Goal: Use online tool/utility: Utilize a website feature to perform a specific function

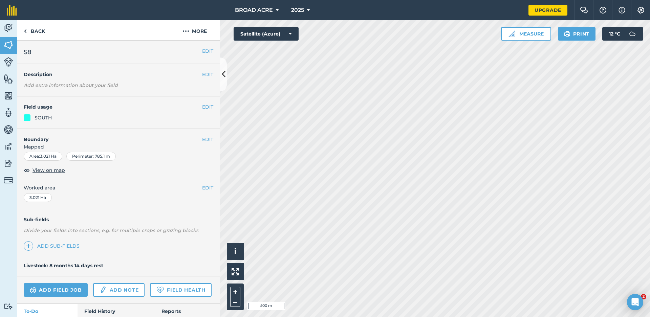
click at [161, 149] on div "Activity Fields Livestock Features Maps Team Vehicles Data Reporting Billing Tu…" at bounding box center [325, 168] width 650 height 297
click at [514, 31] on button "Measure" at bounding box center [526, 34] width 50 height 14
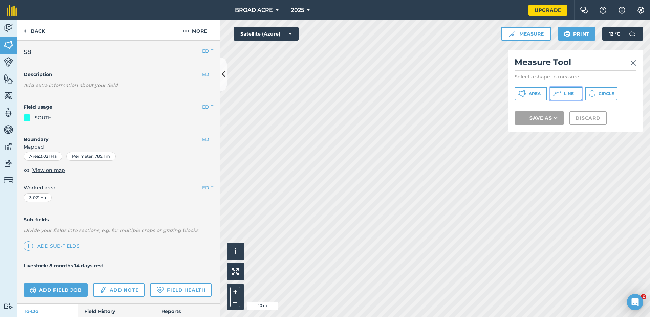
click at [564, 94] on button "Line" at bounding box center [566, 94] width 33 height 14
click at [632, 63] on img at bounding box center [634, 63] width 6 height 8
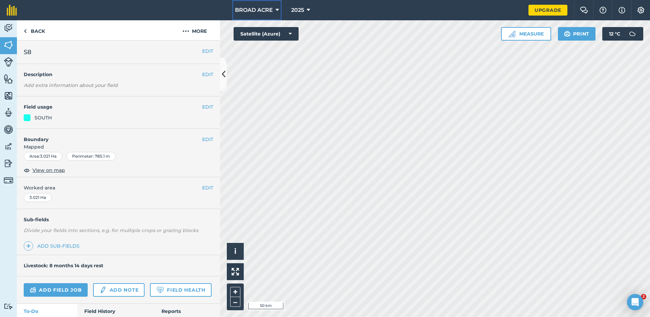
click at [273, 9] on button "BROAD ACRE" at bounding box center [256, 10] width 49 height 20
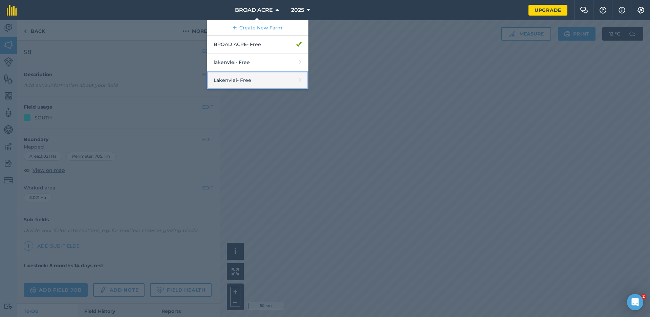
click at [268, 81] on link "Lakenvlei - Free" at bounding box center [258, 80] width 102 height 18
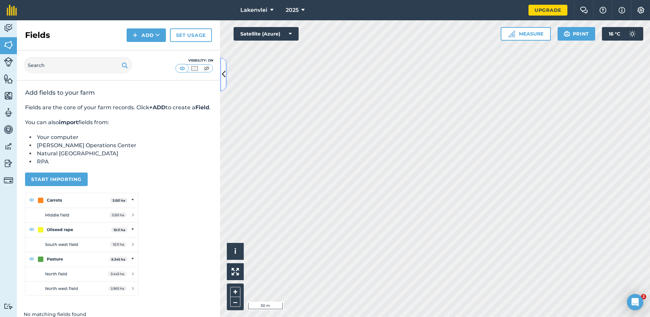
drag, startPoint x: 225, startPoint y: 68, endPoint x: 116, endPoint y: 62, distance: 108.9
click at [116, 62] on div "Fields Add Set usage Visibility: On Add fields to your farm Fields are the core…" at bounding box center [118, 168] width 203 height 297
click at [225, 75] on icon at bounding box center [224, 74] width 4 height 12
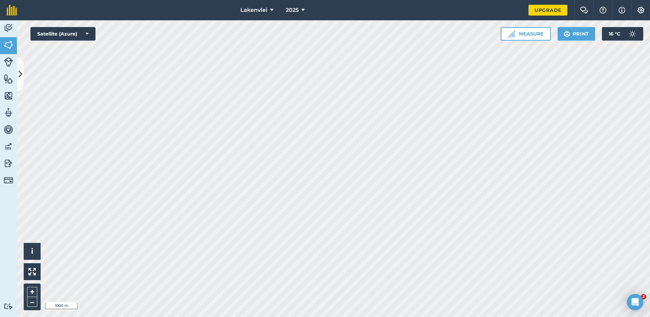
click at [217, 317] on html "Lakenvlei 2025 Upgrade Farm Chat Help Info Settings Map printing is not availab…" at bounding box center [325, 158] width 650 height 317
click at [382, 317] on html "Lakenvlei 2025 Upgrade Farm Chat Help Info Settings Map printing is not availab…" at bounding box center [325, 158] width 650 height 317
click at [257, 5] on button "Lakenvlei" at bounding box center [257, 10] width 39 height 20
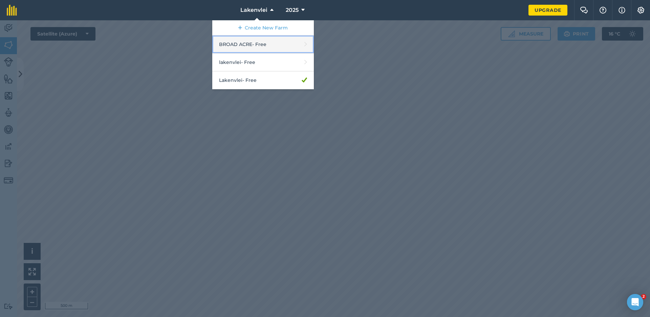
click at [251, 45] on link "BROAD ACRE - Free" at bounding box center [263, 45] width 102 height 18
